Goal: Information Seeking & Learning: Learn about a topic

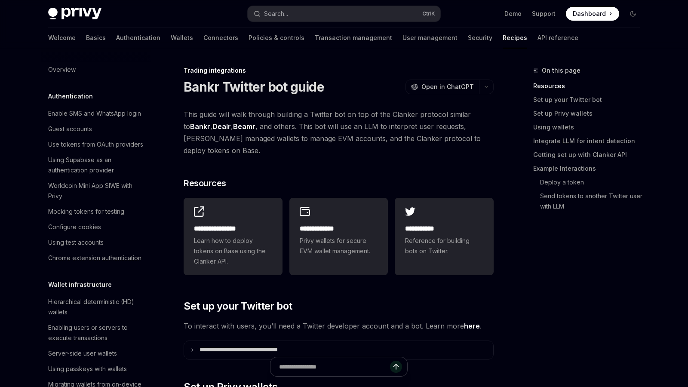
scroll to position [814, 0]
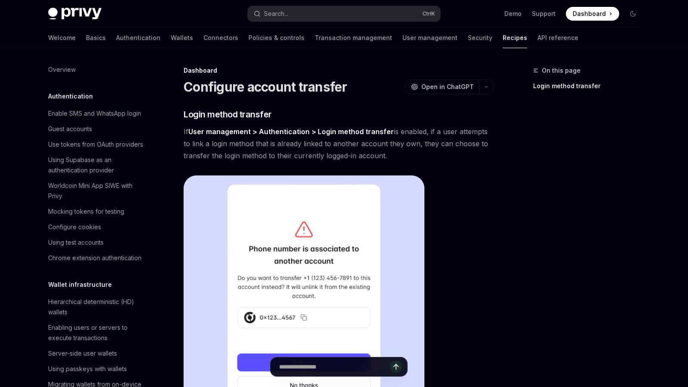
scroll to position [409, 0]
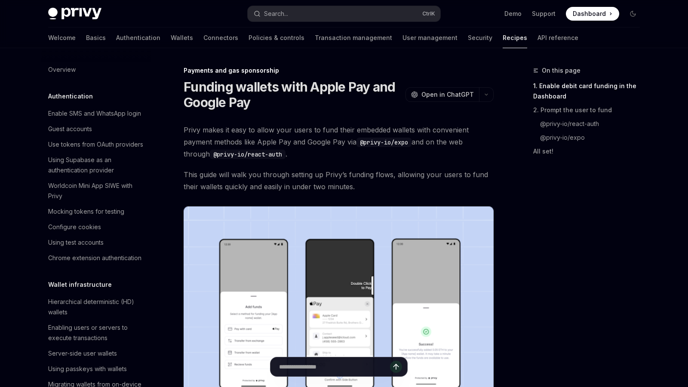
scroll to position [719, 0]
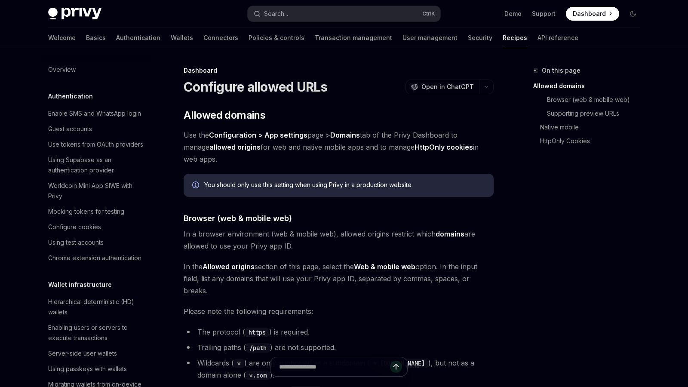
scroll to position [425, 0]
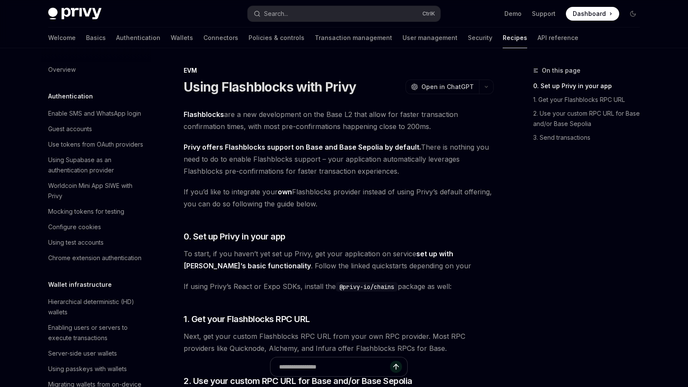
scroll to position [1126, 0]
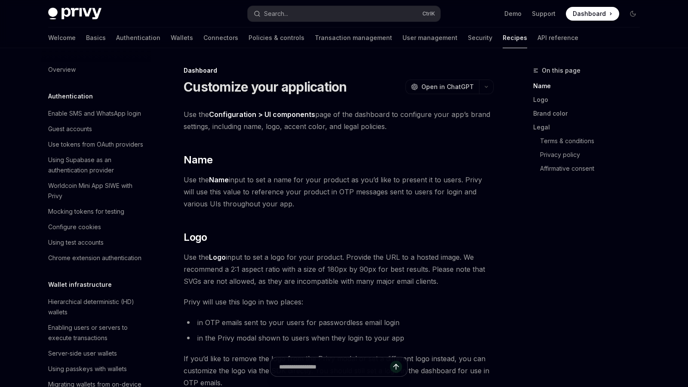
scroll to position [492, 0]
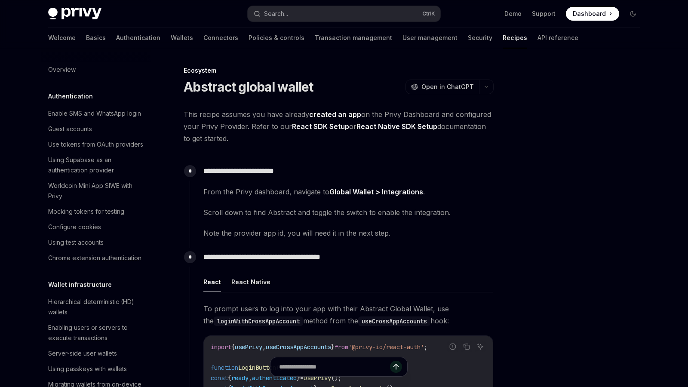
scroll to position [1268, 0]
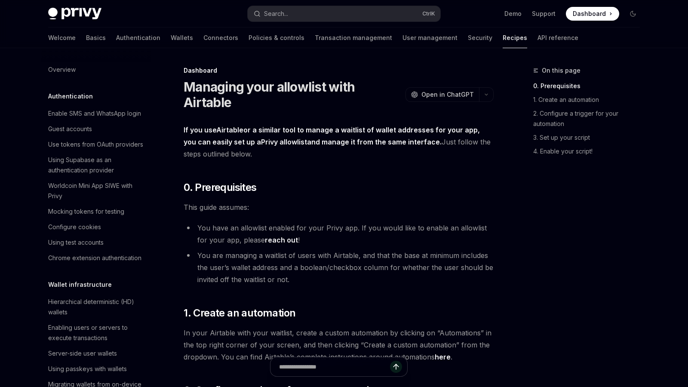
scroll to position [471, 0]
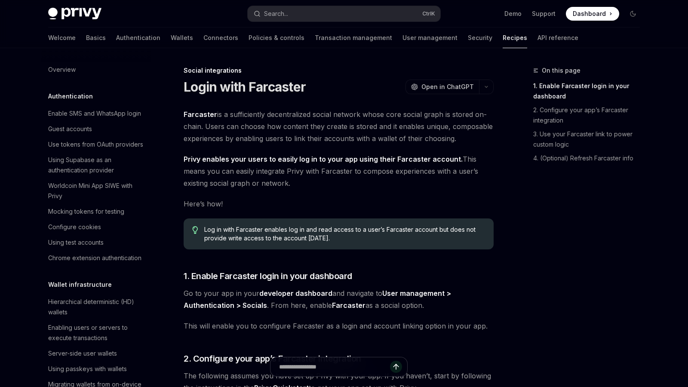
scroll to position [567, 0]
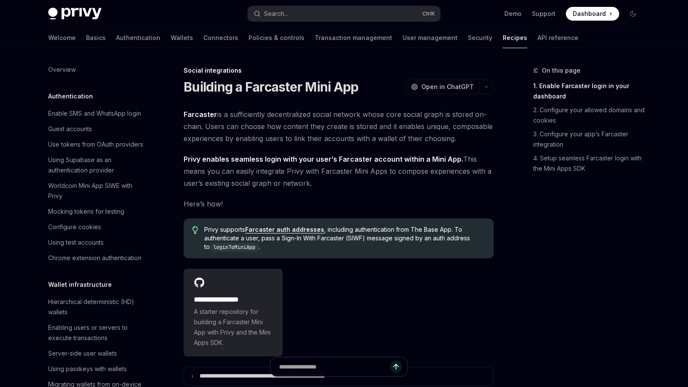
scroll to position [536, 0]
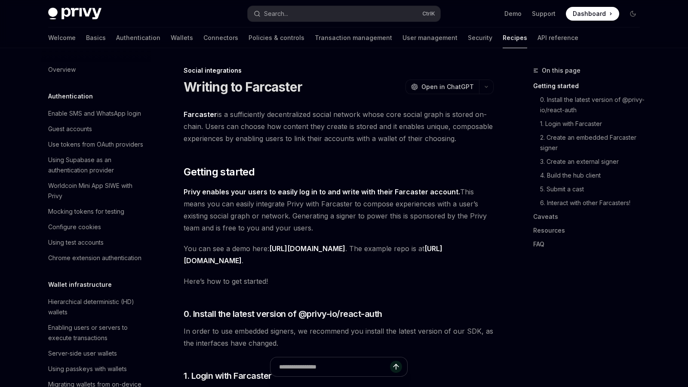
scroll to position [582, 0]
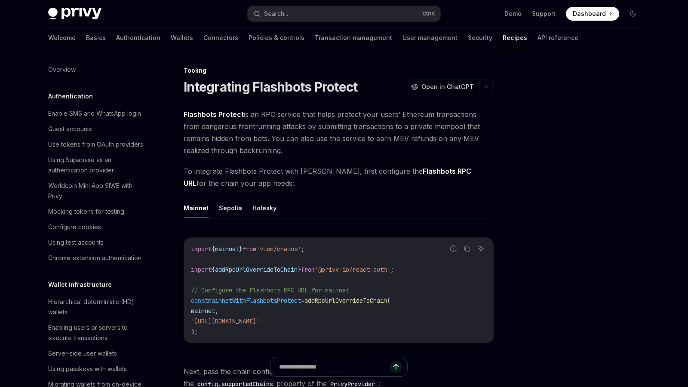
scroll to position [1005, 0]
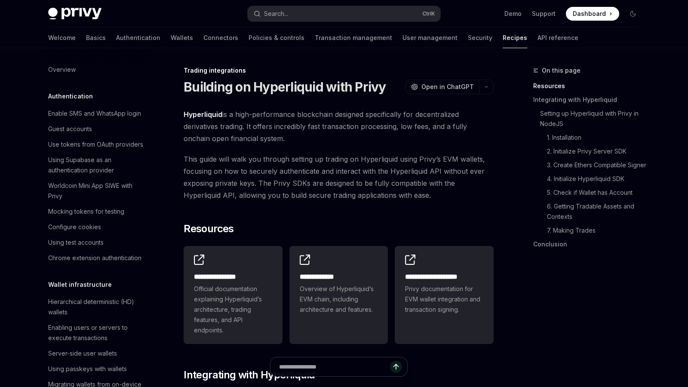
scroll to position [804, 0]
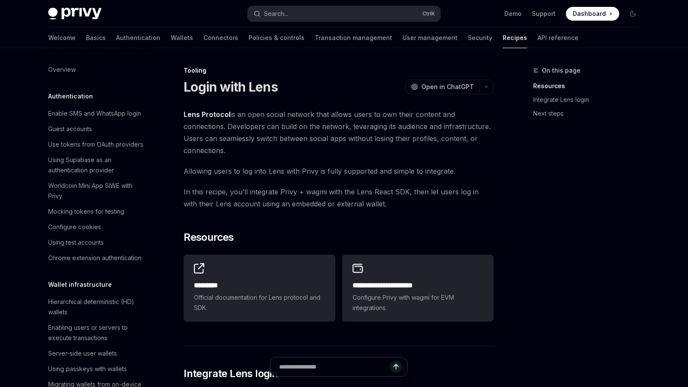
scroll to position [1020, 0]
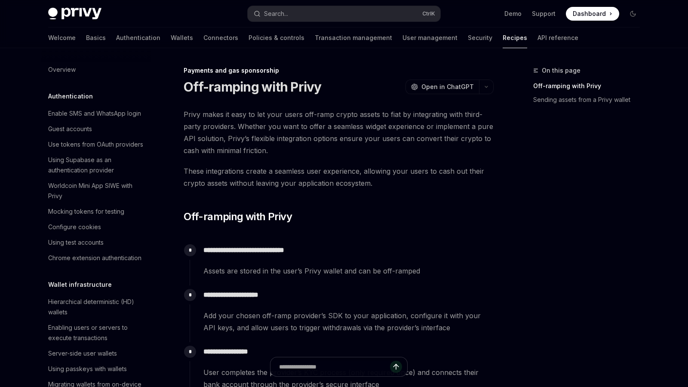
scroll to position [641, 0]
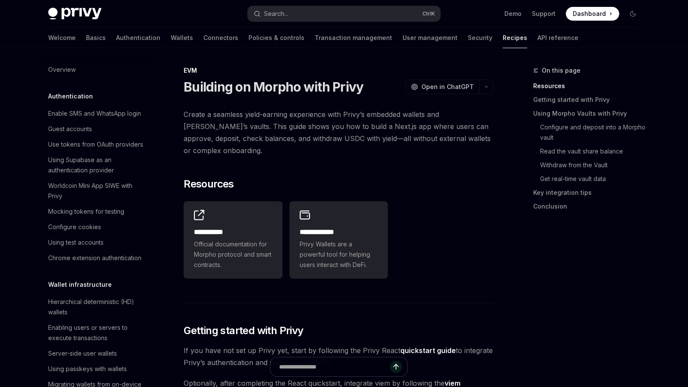
scroll to position [1157, 0]
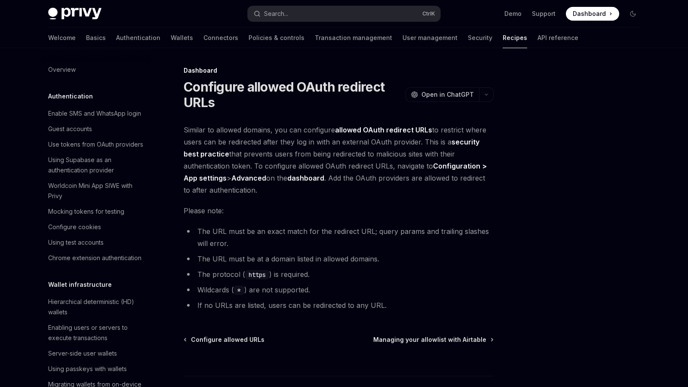
scroll to position [445, 0]
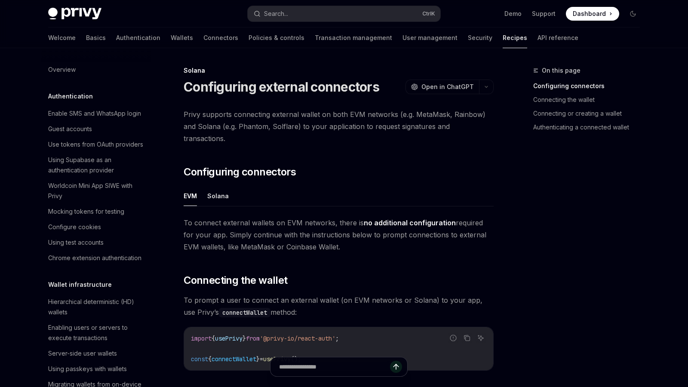
scroll to position [1278, 0]
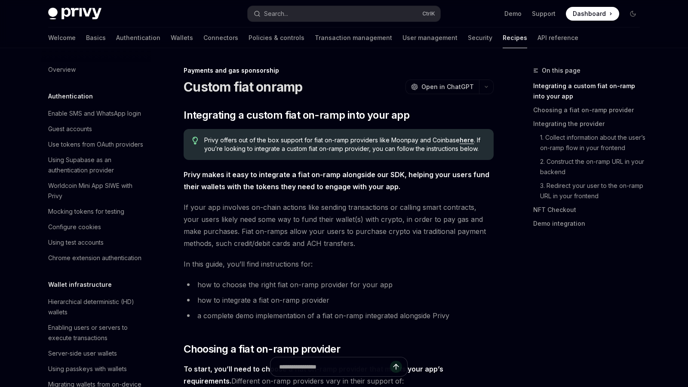
scroll to position [626, 0]
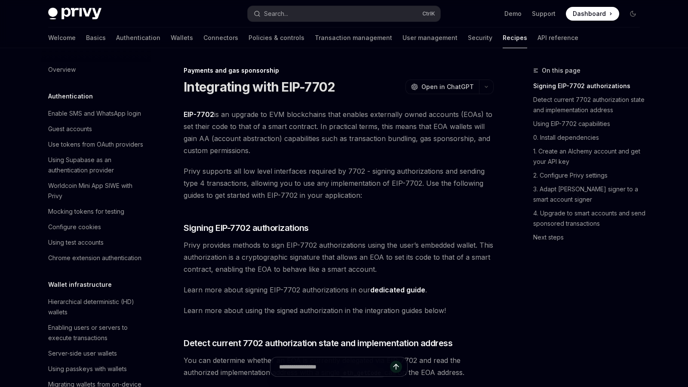
scroll to position [698, 0]
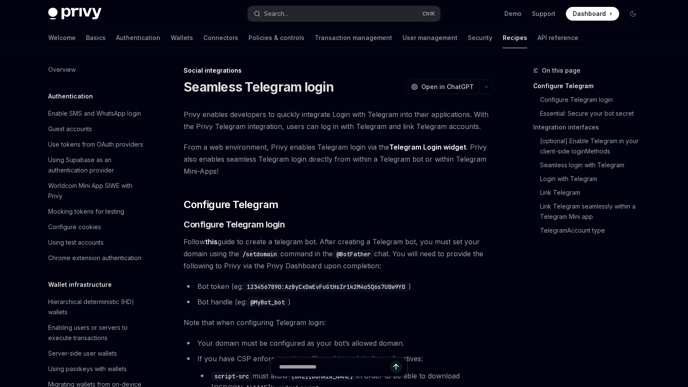
scroll to position [551, 0]
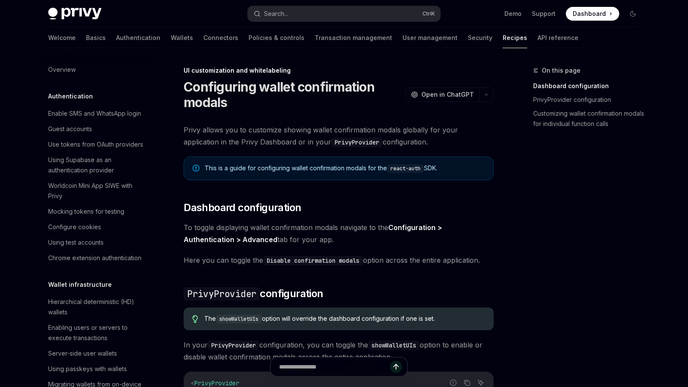
scroll to position [319, 0]
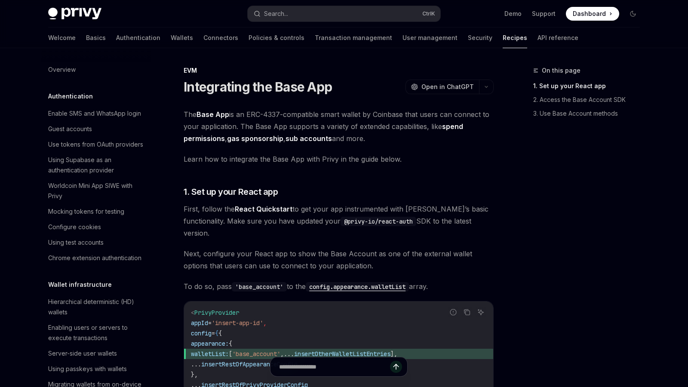
scroll to position [1095, 0]
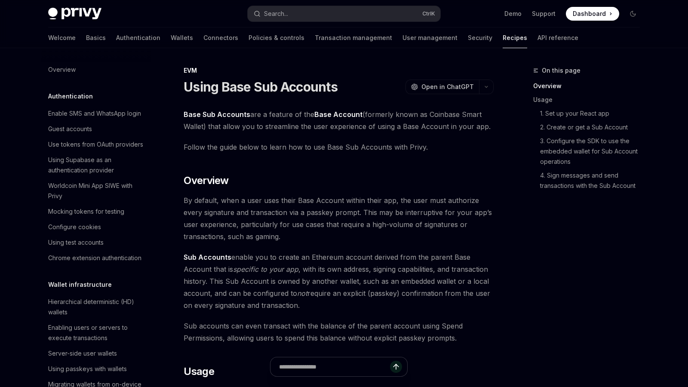
scroll to position [1111, 0]
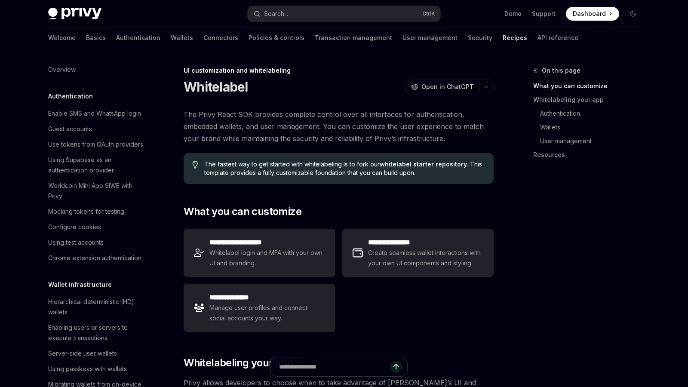
scroll to position [340, 0]
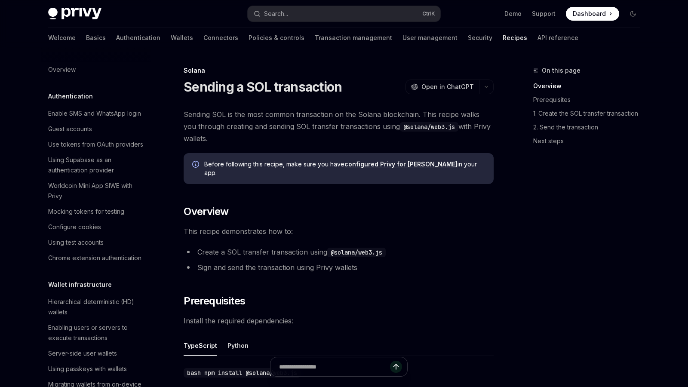
scroll to position [1253, 0]
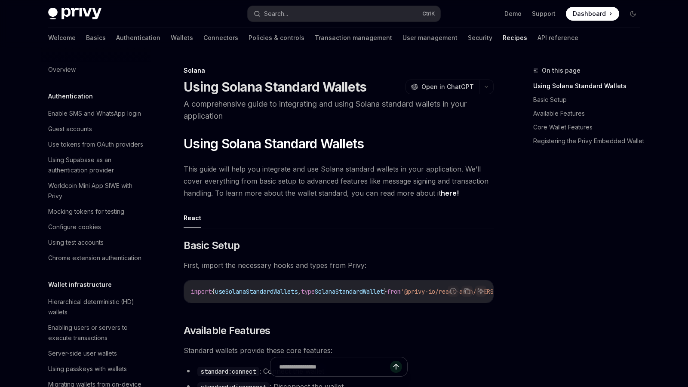
scroll to position [1268, 0]
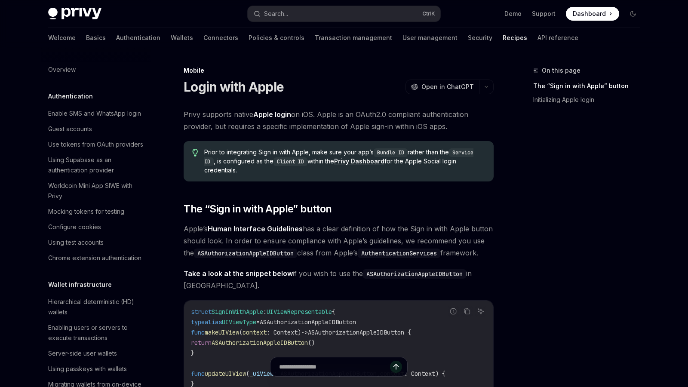
scroll to position [889, 0]
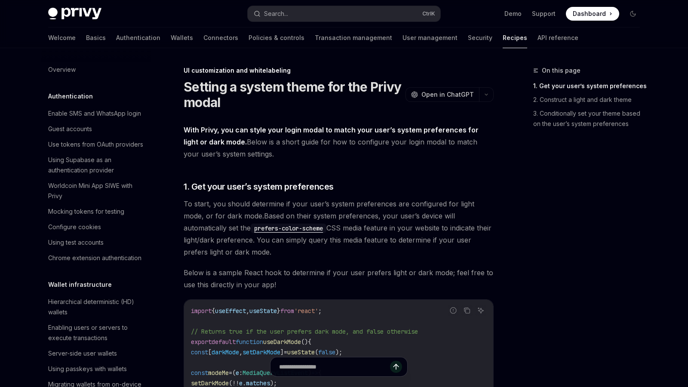
scroll to position [360, 0]
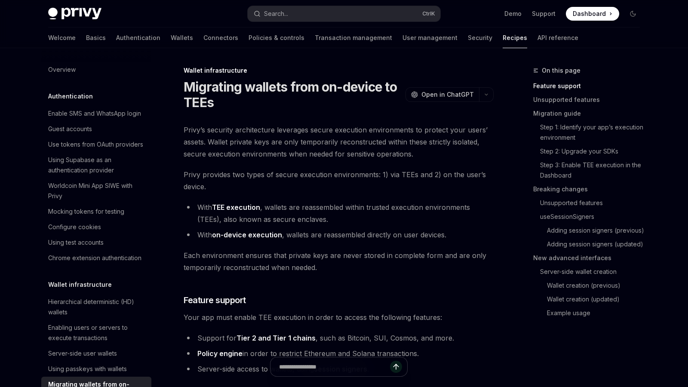
scroll to position [172, 0]
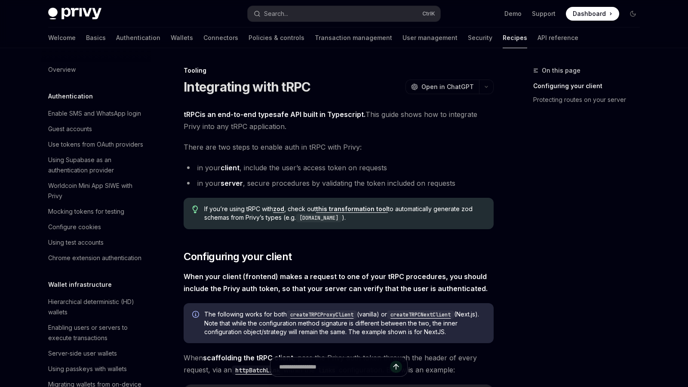
scroll to position [1036, 0]
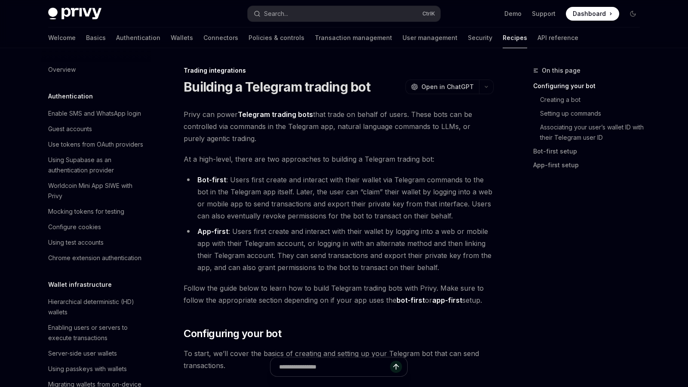
scroll to position [830, 0]
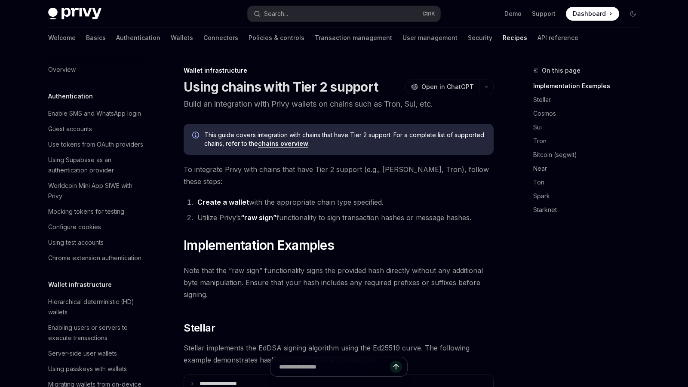
scroll to position [198, 0]
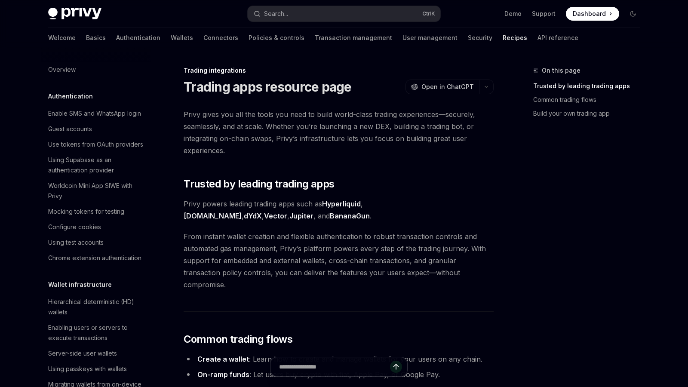
scroll to position [768, 0]
